Goal: Complete application form

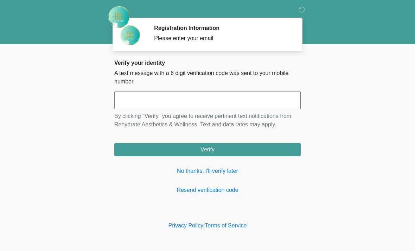
click at [207, 171] on link "No thanks, I'll verify later" at bounding box center [207, 171] width 187 height 8
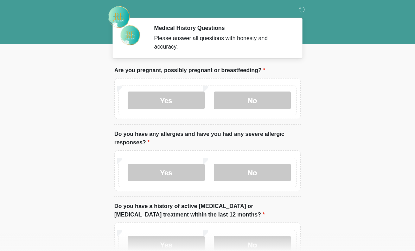
click at [254, 97] on label "No" at bounding box center [252, 100] width 77 height 18
click at [255, 171] on label "No" at bounding box center [252, 173] width 77 height 18
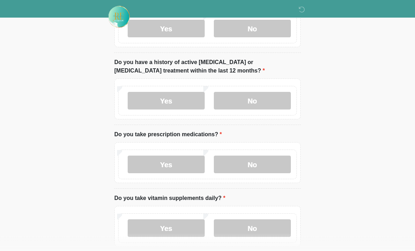
scroll to position [144, 0]
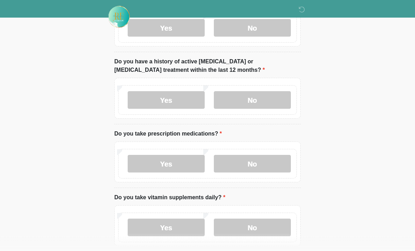
click at [236, 88] on div "Yes No" at bounding box center [207, 101] width 179 height 30
click at [256, 100] on label "No" at bounding box center [252, 100] width 77 height 18
click at [257, 155] on label "No" at bounding box center [252, 164] width 77 height 18
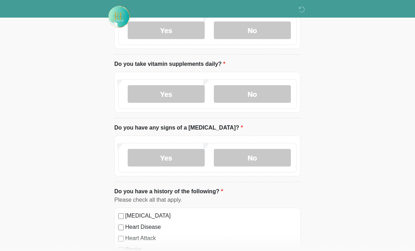
click at [269, 91] on label "No" at bounding box center [252, 95] width 77 height 18
click at [171, 91] on label "Yes" at bounding box center [166, 94] width 77 height 18
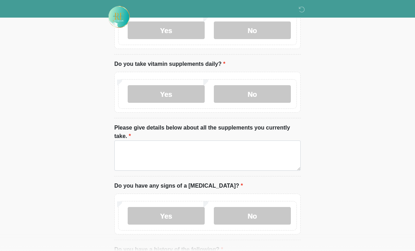
click at [228, 133] on label "Please give details below about all the supplements you currently take." at bounding box center [207, 132] width 187 height 17
click at [228, 140] on textarea "Please give details below about all the supplements you currently take." at bounding box center [207, 155] width 187 height 30
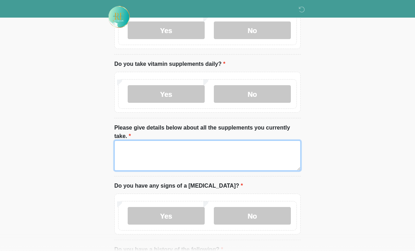
scroll to position [278, 0]
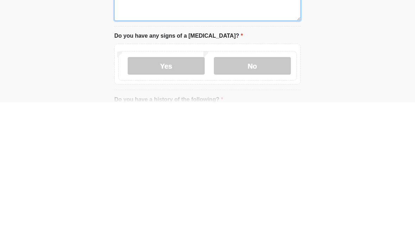
type textarea "*********"
click at [266, 206] on label "No" at bounding box center [252, 215] width 77 height 18
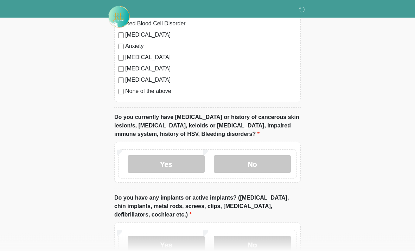
scroll to position [585, 0]
click at [262, 164] on label "No" at bounding box center [252, 164] width 77 height 18
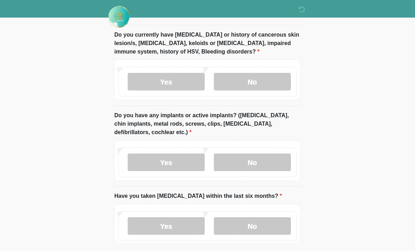
scroll to position [672, 0]
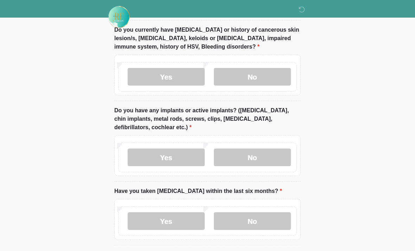
click at [276, 155] on label "No" at bounding box center [252, 158] width 77 height 18
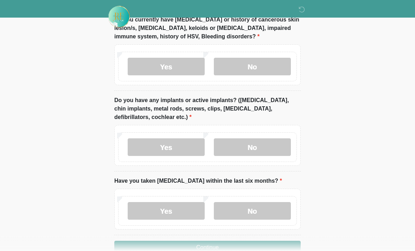
scroll to position [699, 0]
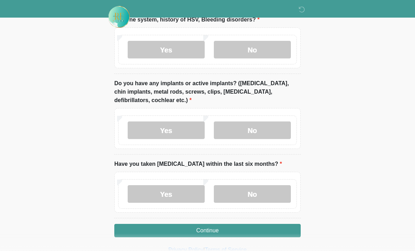
click at [266, 188] on label "No" at bounding box center [252, 194] width 77 height 18
click at [255, 226] on button "Continue" at bounding box center [207, 230] width 187 height 13
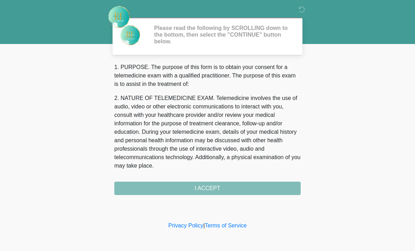
scroll to position [0, 0]
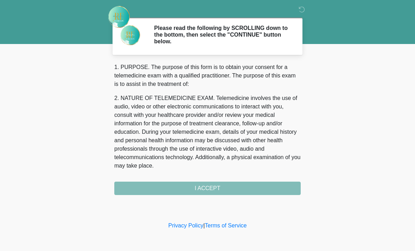
click at [261, 192] on div "1. PURPOSE. The purpose of this form is to obtain your consent for a telemedici…" at bounding box center [207, 129] width 187 height 132
click at [272, 188] on div "1. PURPOSE. The purpose of this form is to obtain your consent for a telemedici…" at bounding box center [207, 129] width 187 height 132
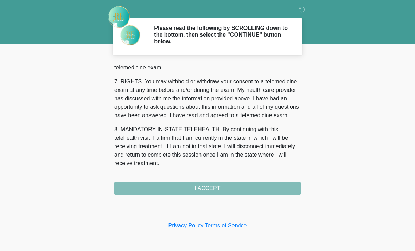
scroll to position [307, 0]
click at [219, 190] on button "I ACCEPT" at bounding box center [207, 188] width 187 height 13
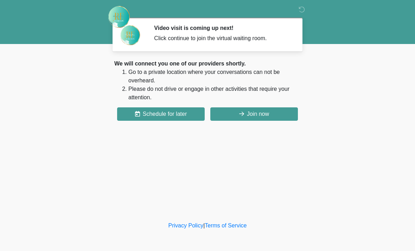
click at [264, 115] on button "Join now" at bounding box center [254, 113] width 88 height 13
